Goal: Task Accomplishment & Management: Use online tool/utility

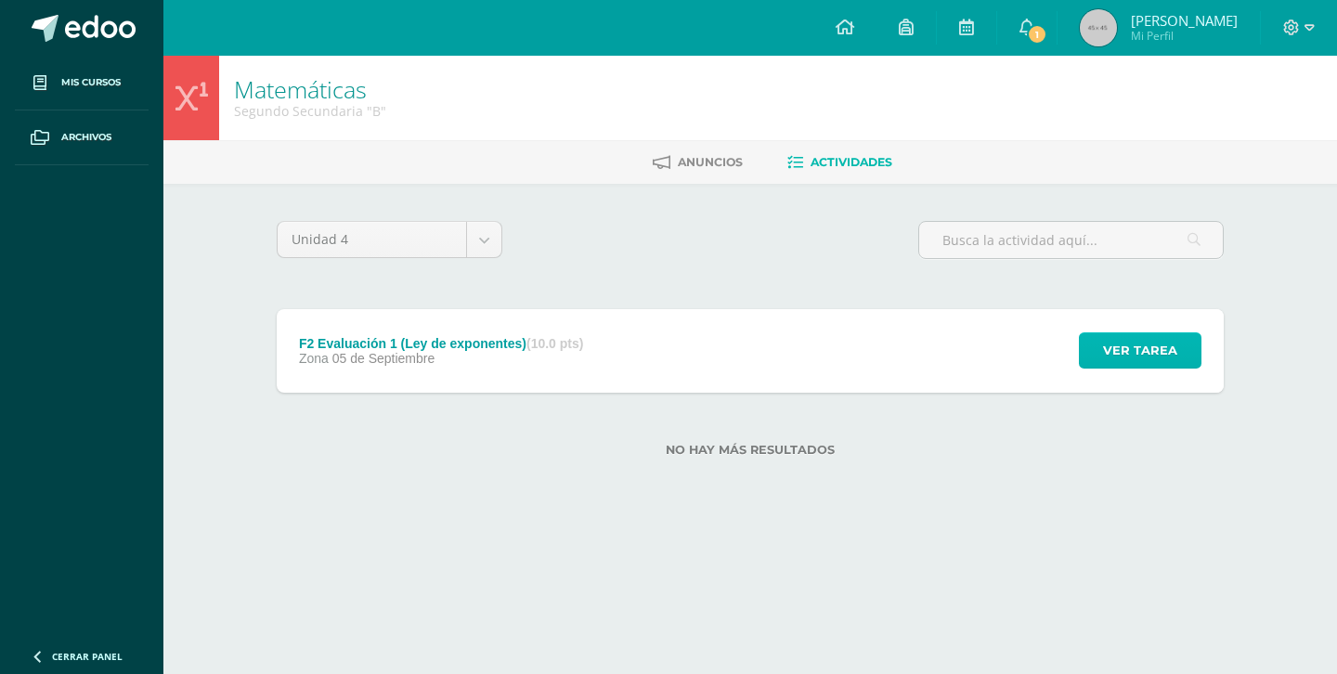
click at [1164, 354] on span "Ver tarea" at bounding box center [1140, 350] width 74 height 34
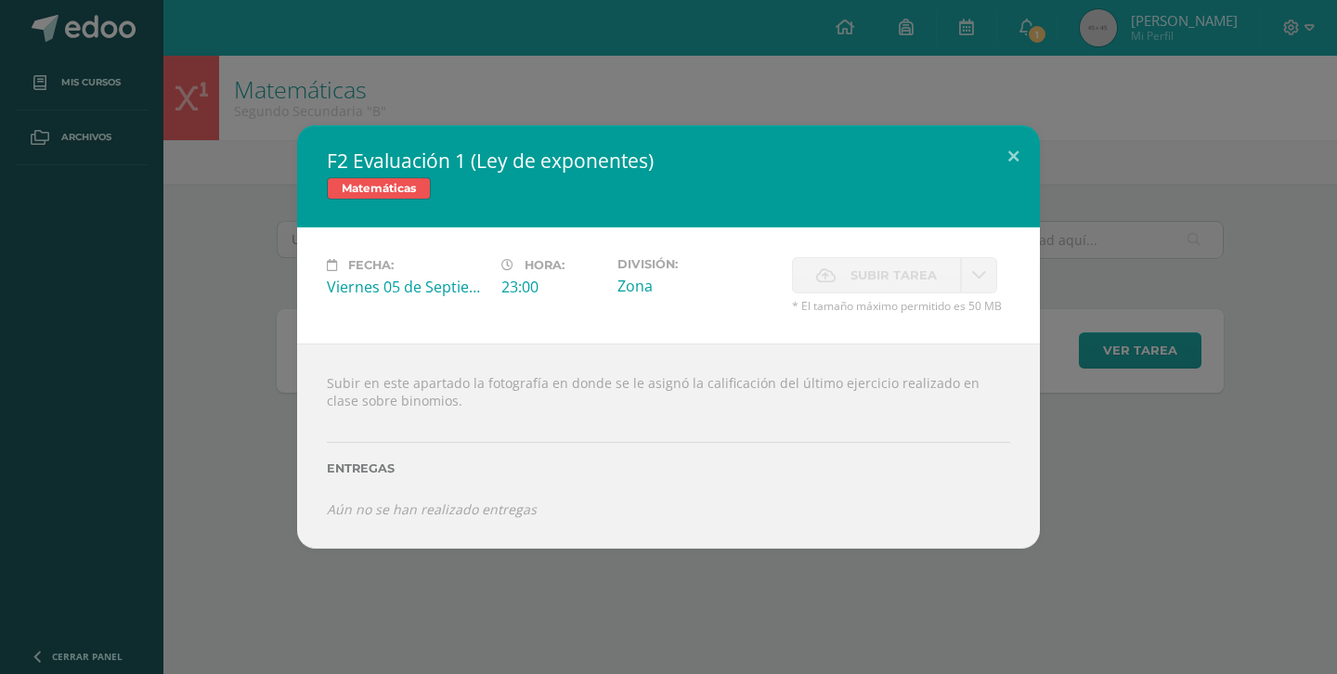
click at [1288, 230] on div "F2 Evaluación 1 (Ley de exponentes) Matemáticas Fecha: Viernes 05 de Septiembre…" at bounding box center [668, 336] width 1322 height 423
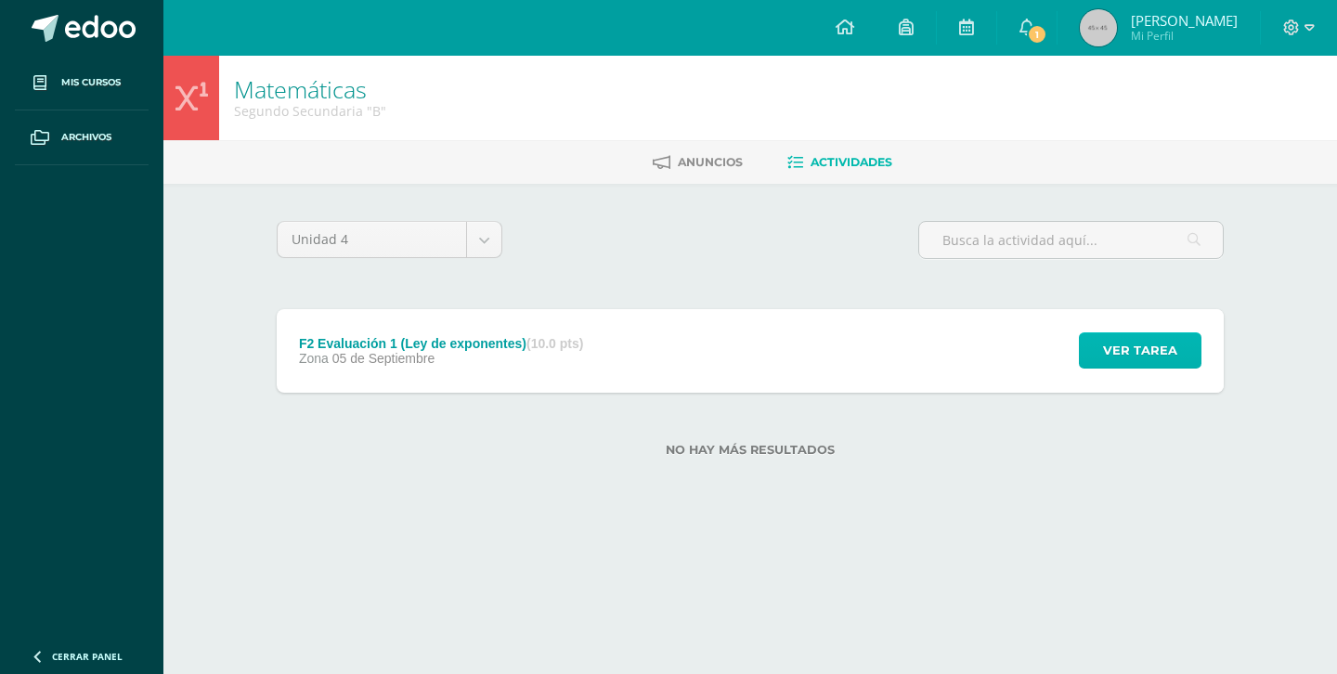
click at [1125, 354] on span "Ver tarea" at bounding box center [1140, 350] width 74 height 34
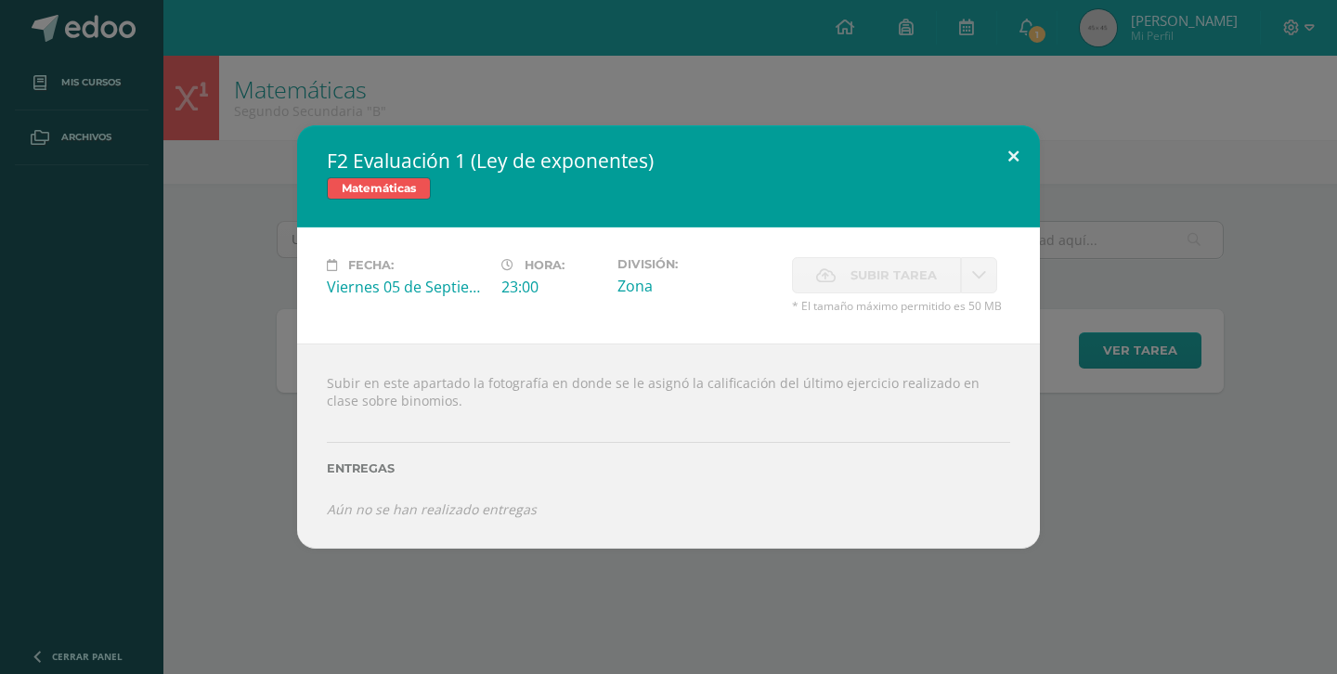
click at [1017, 154] on button at bounding box center [1013, 156] width 53 height 63
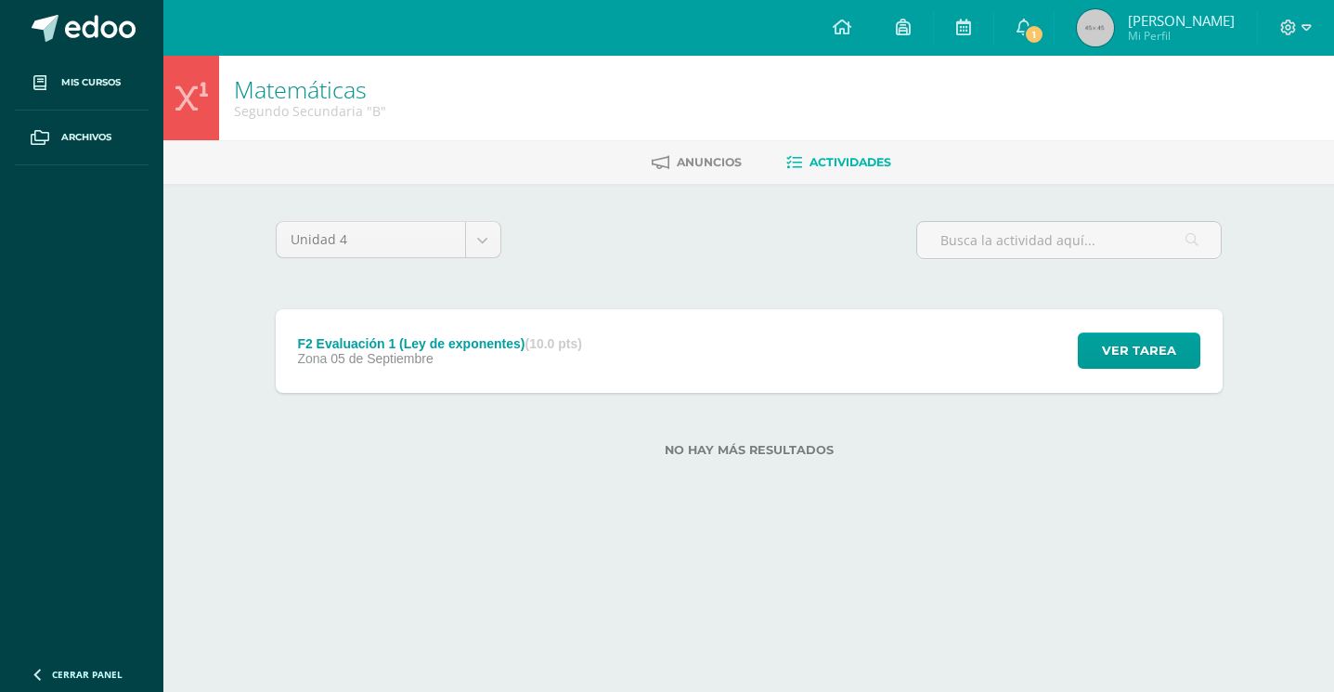
click at [774, 192] on div "Unidad 4 Unidad 1 Unidad 2 Unidad 3 Unidad 4 F2 Evaluación 1 (Ley de exponentes…" at bounding box center [749, 350] width 1021 height 332
click at [647, 292] on div "Unidad 4 Unidad 1 Unidad 2 Unidad 3 Unidad 4 F2 Evaluación 1 (Ley de exponentes…" at bounding box center [749, 350] width 962 height 258
click at [701, 156] on span "Anuncios" at bounding box center [709, 162] width 65 height 14
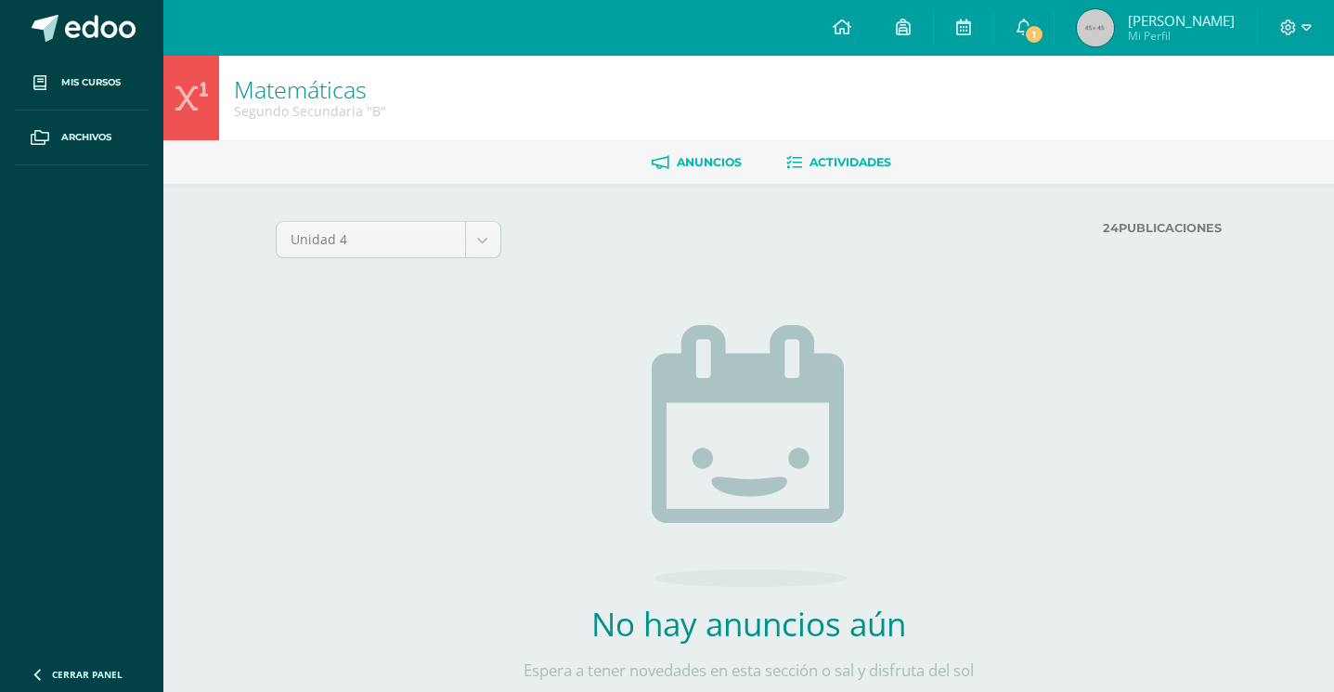
click at [839, 160] on span "Actividades" at bounding box center [850, 162] width 82 height 14
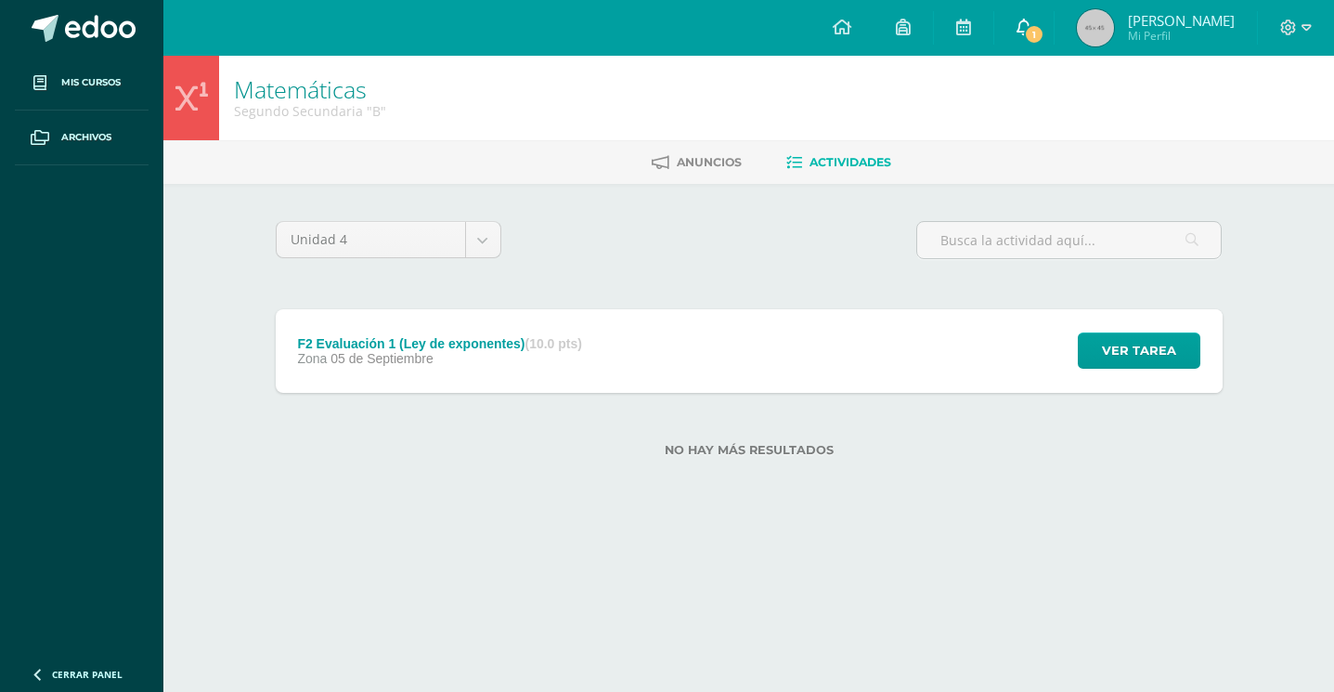
click at [1031, 21] on icon at bounding box center [1024, 27] width 15 height 17
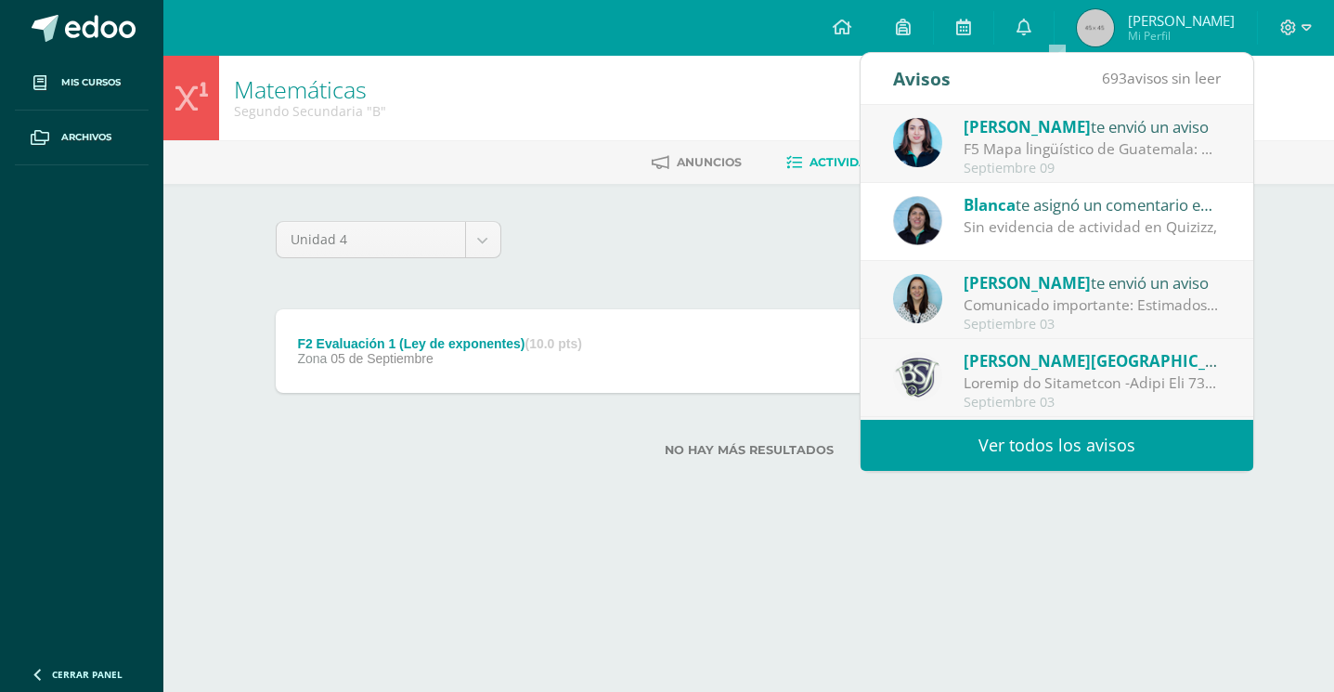
click at [702, 258] on div "Unidad 4 Unidad 1 Unidad 2 Unidad 3 Unidad 4" at bounding box center [749, 247] width 962 height 53
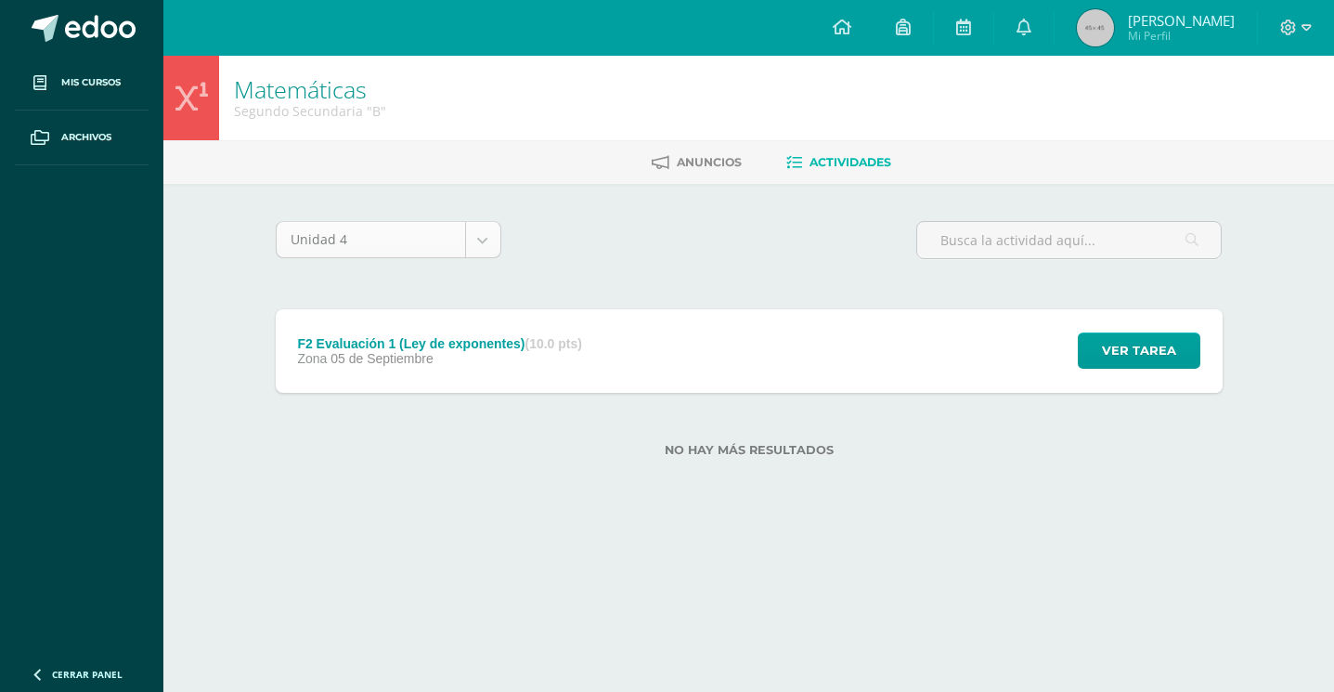
click at [486, 240] on body "Mis cursos Archivos Cerrar panel Ciencias Naturales y Lab Segundo Secundaria "B…" at bounding box center [667, 258] width 1334 height 516
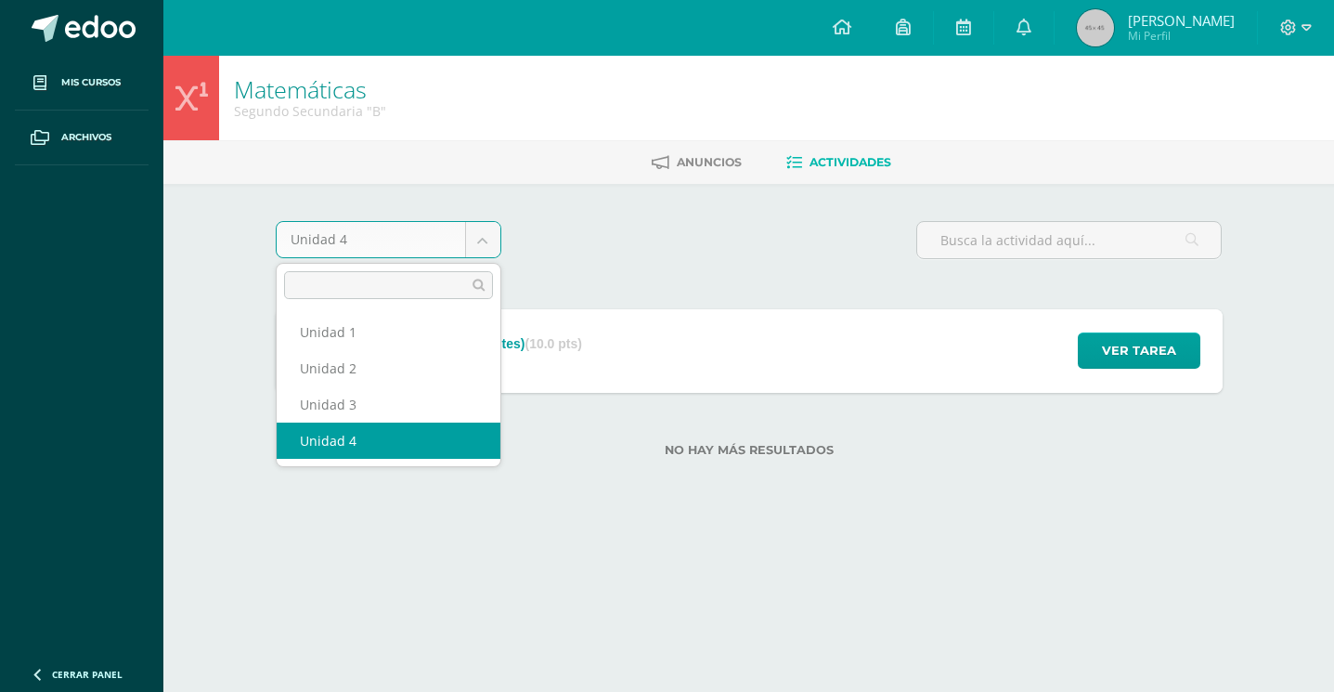
click at [697, 236] on body "Mis cursos Archivos Cerrar panel Ciencias Naturales y Lab Segundo Secundaria "B…" at bounding box center [667, 258] width 1334 height 516
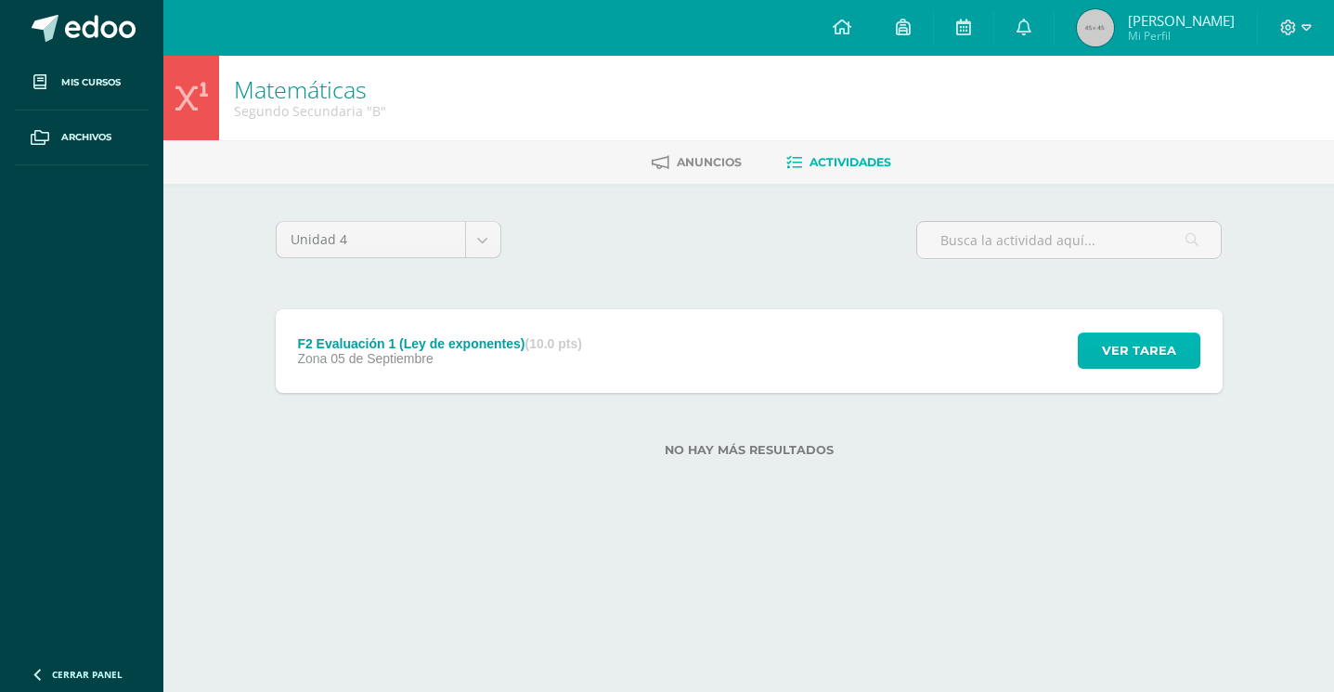
click at [1138, 339] on span "Ver tarea" at bounding box center [1139, 350] width 74 height 34
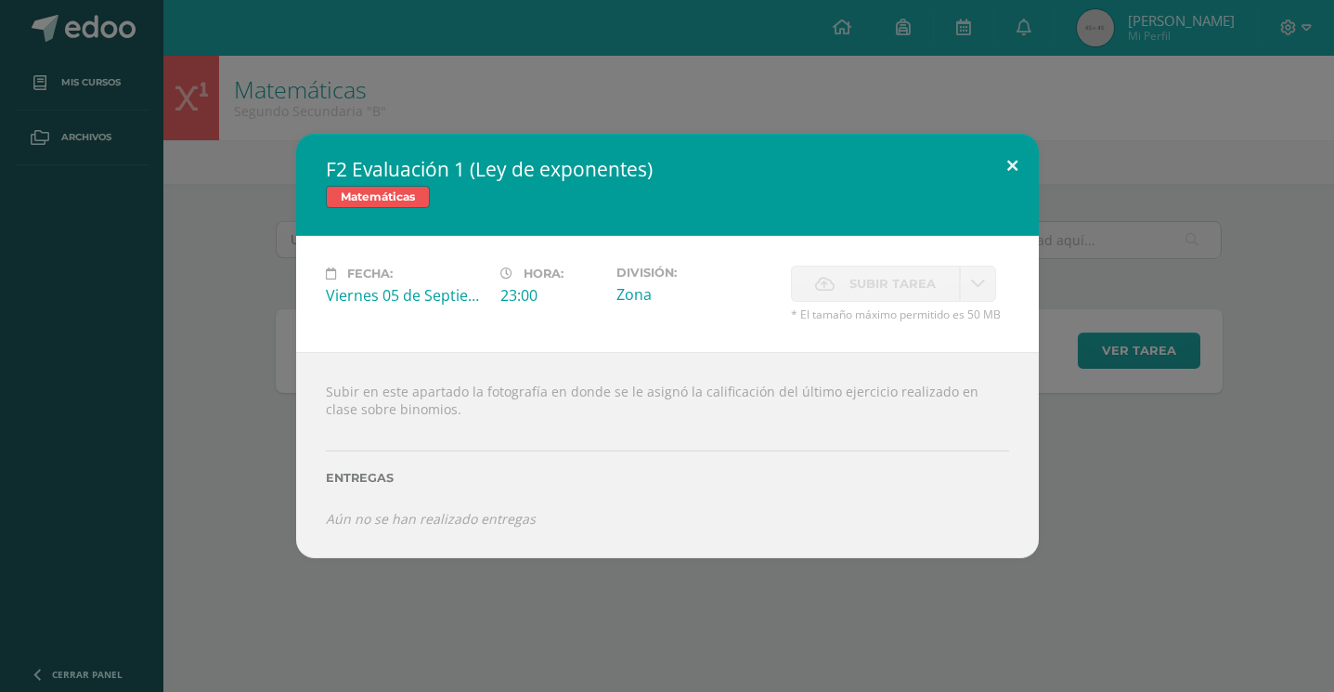
click at [1017, 163] on button at bounding box center [1012, 165] width 53 height 63
